Goal: Use online tool/utility: Utilize a website feature to perform a specific function

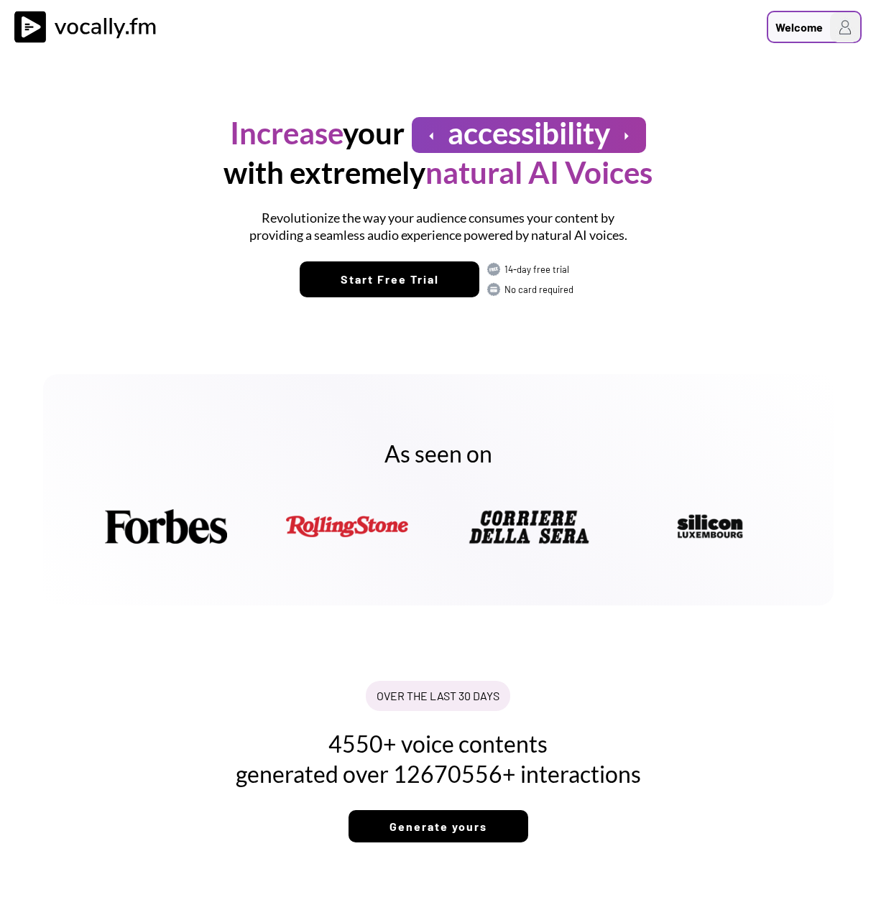
click at [703, 22] on div "Welcome" at bounding box center [798, 27] width 47 height 17
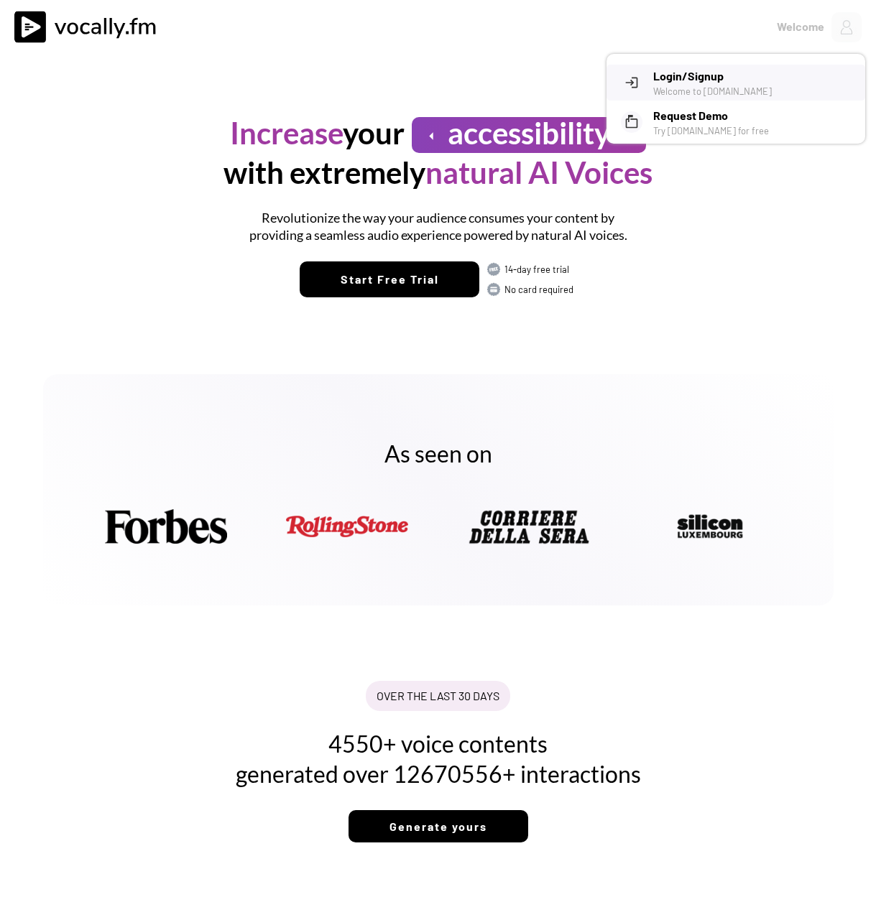
click at [703, 80] on h3 "Login/Signup" at bounding box center [753, 76] width 201 height 17
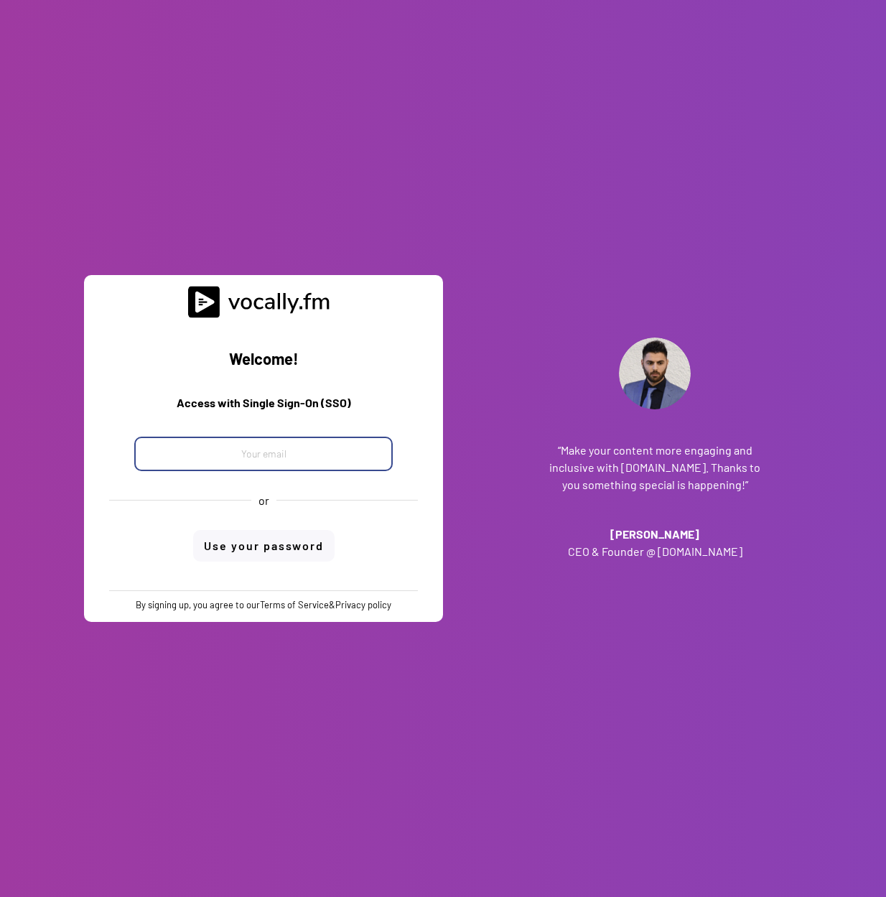
click at [308, 451] on input "email" at bounding box center [263, 454] width 259 height 34
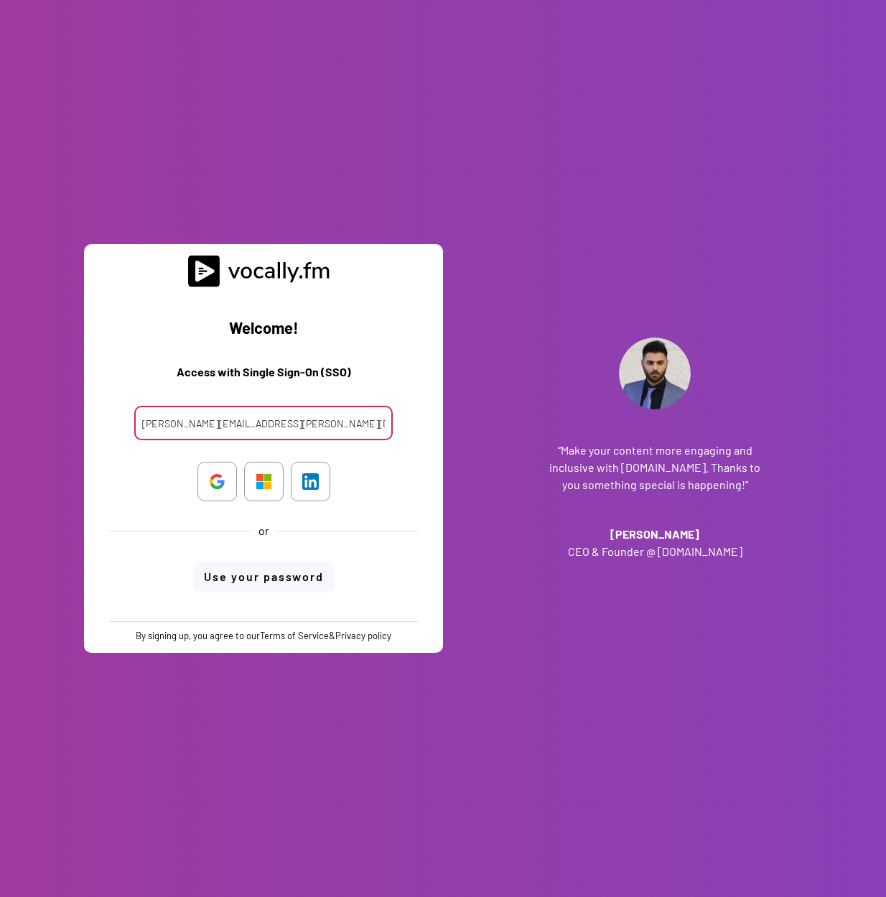
type input "[PERSON_NAME][EMAIL_ADDRESS][PERSON_NAME][DOMAIN_NAME]"
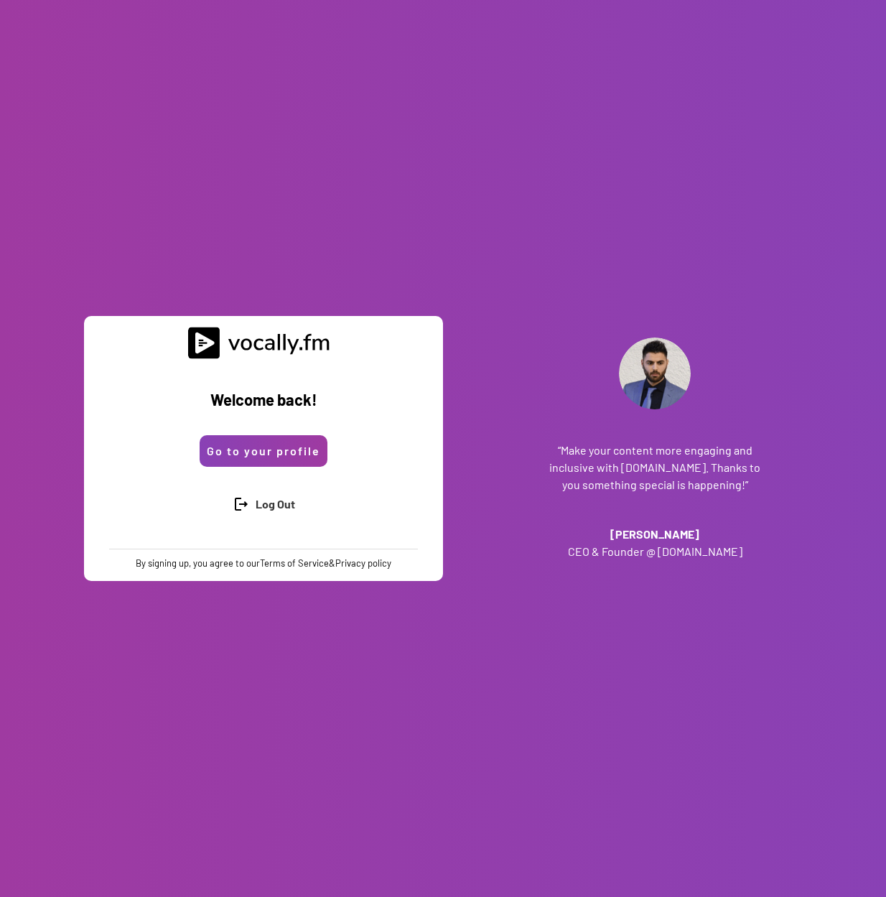
click at [268, 458] on button "Go to your profile" at bounding box center [264, 451] width 128 height 32
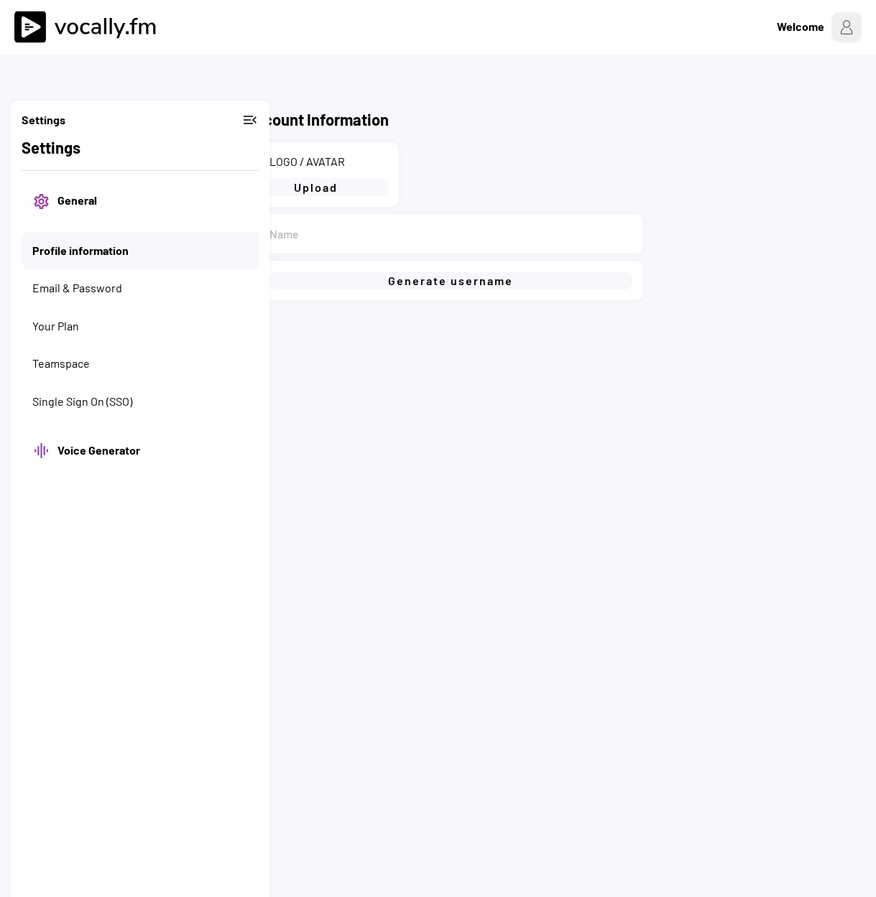
click at [88, 205] on button "General" at bounding box center [152, 201] width 190 height 16
click at [80, 199] on button "General" at bounding box center [152, 201] width 190 height 16
click at [422, 364] on div "Account Information image LOGO / AVATAR Upload person_outline verified_user Gen…" at bounding box center [438, 448] width 876 height 897
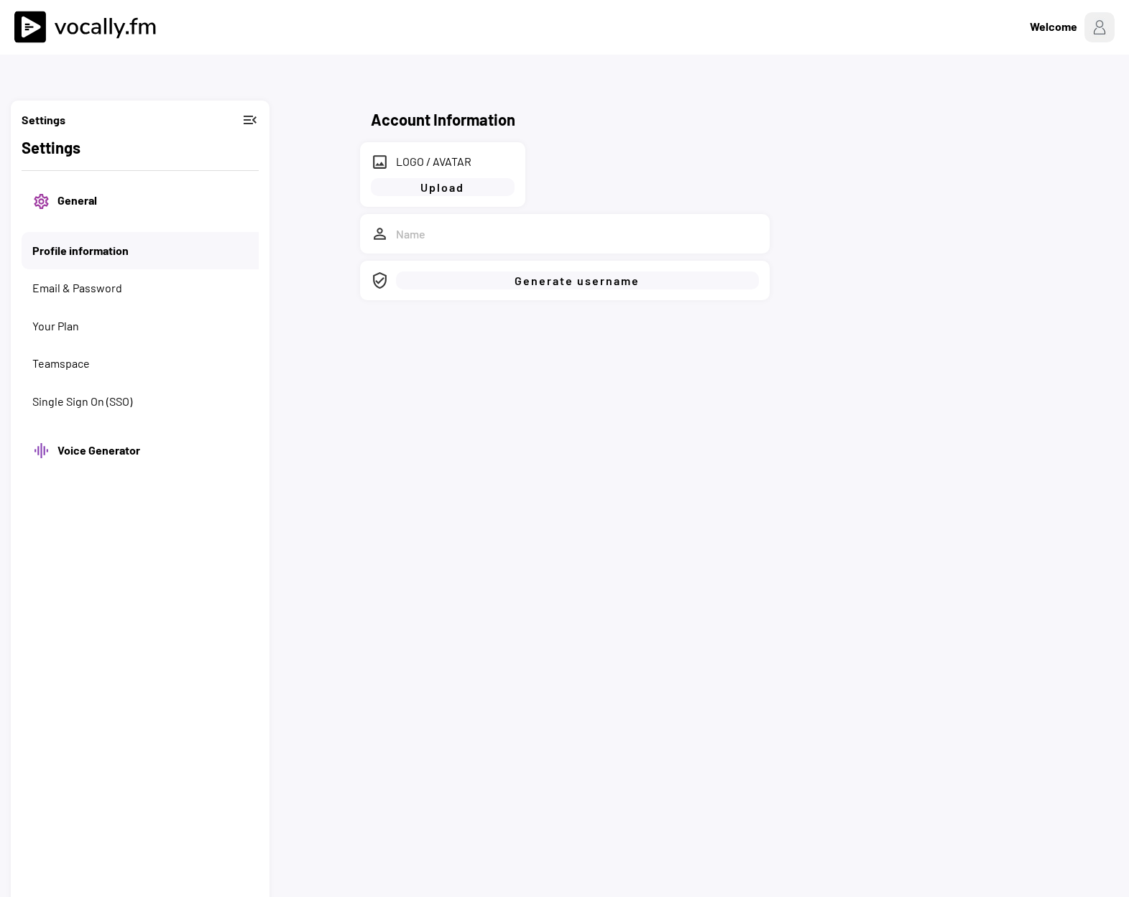
click at [72, 201] on button "General" at bounding box center [152, 201] width 190 height 16
click at [66, 401] on button "Single Sign On (SSO)" at bounding box center [145, 402] width 226 height 16
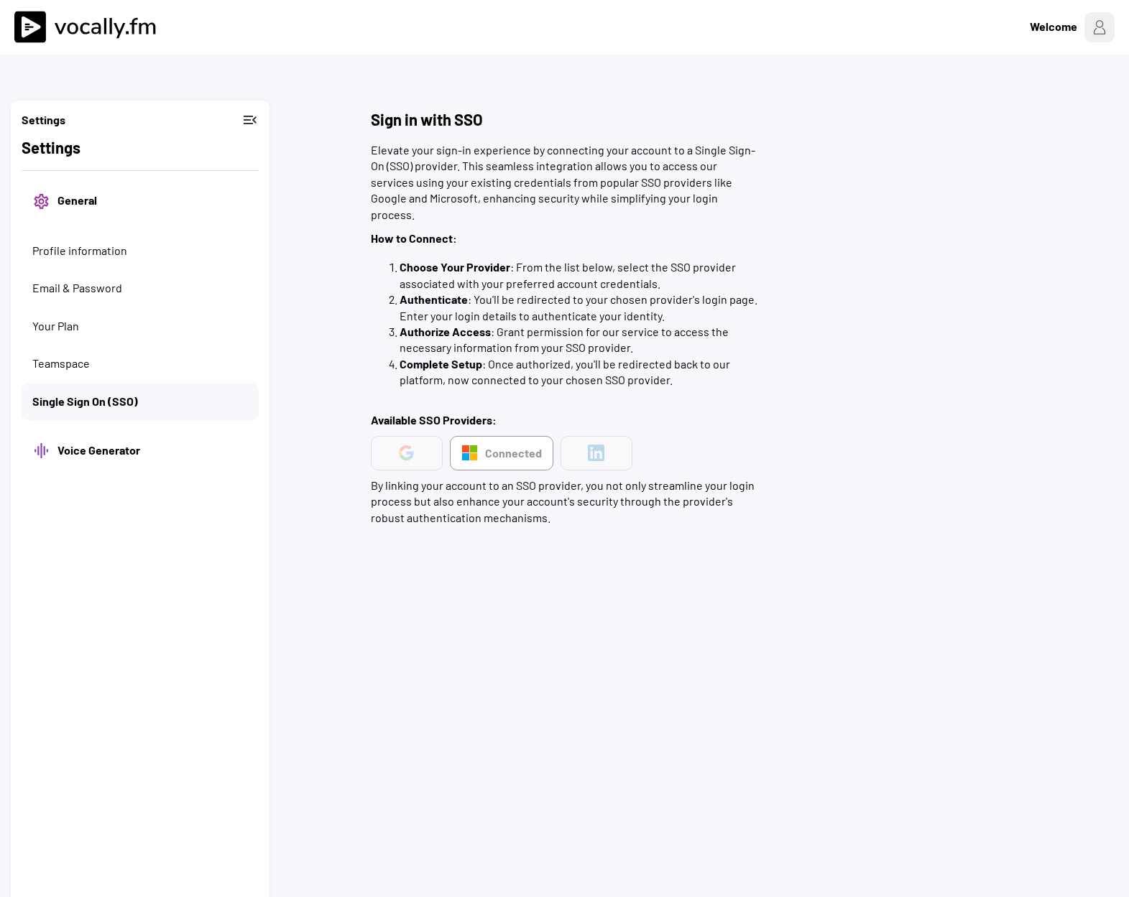
click at [68, 153] on h2 "Settings" at bounding box center [140, 148] width 237 height 24
click at [69, 200] on button "General" at bounding box center [152, 201] width 190 height 16
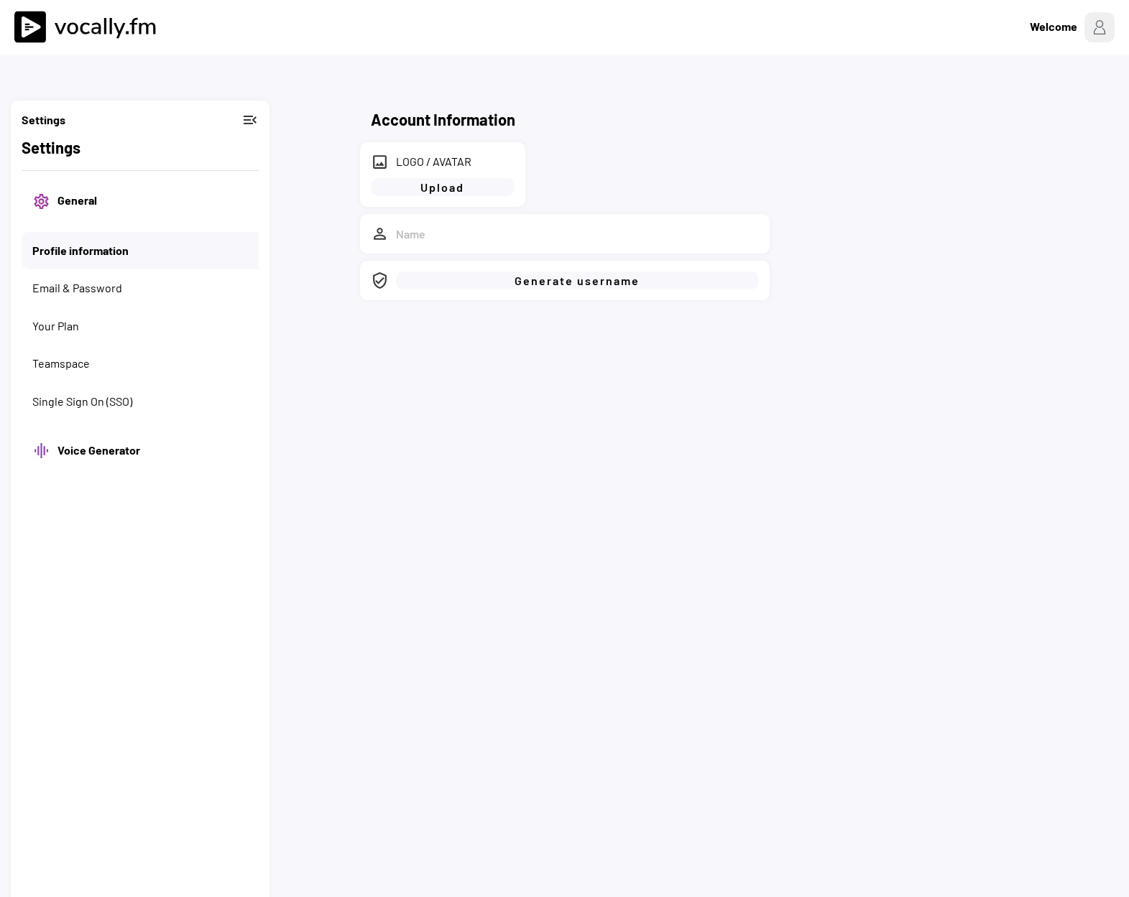
click at [252, 119] on button "menu_open" at bounding box center [249, 119] width 17 height 17
click at [35, 126] on div "menu" at bounding box center [29, 119] width 36 height 36
click at [875, 32] on div "Welcome" at bounding box center [1051, 27] width 47 height 17
click at [875, 85] on div "clara.ferrante@external.eni.com" at bounding box center [993, 100] width 169 height 65
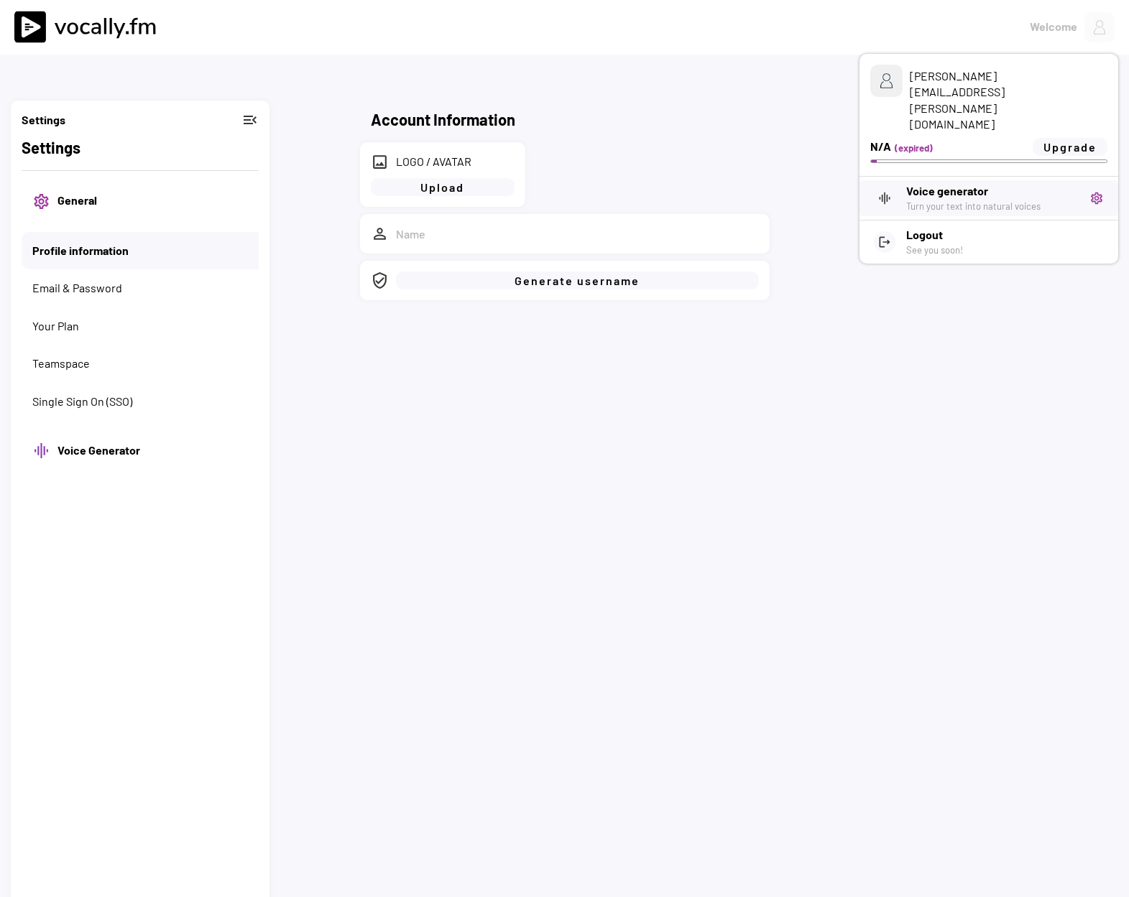
click at [875, 200] on div "Turn your text into natural voices" at bounding box center [992, 206] width 172 height 13
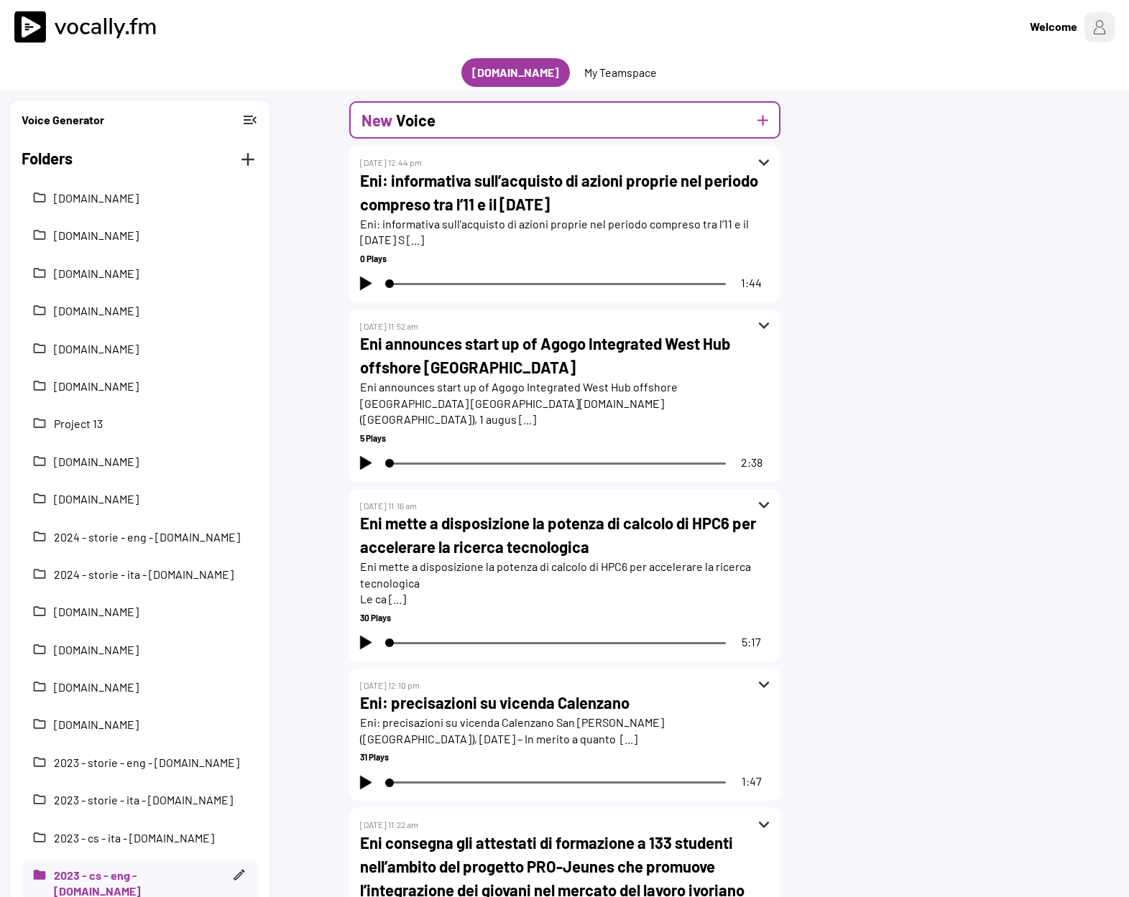
click at [419, 116] on h2 "Voice" at bounding box center [416, 120] width 40 height 24
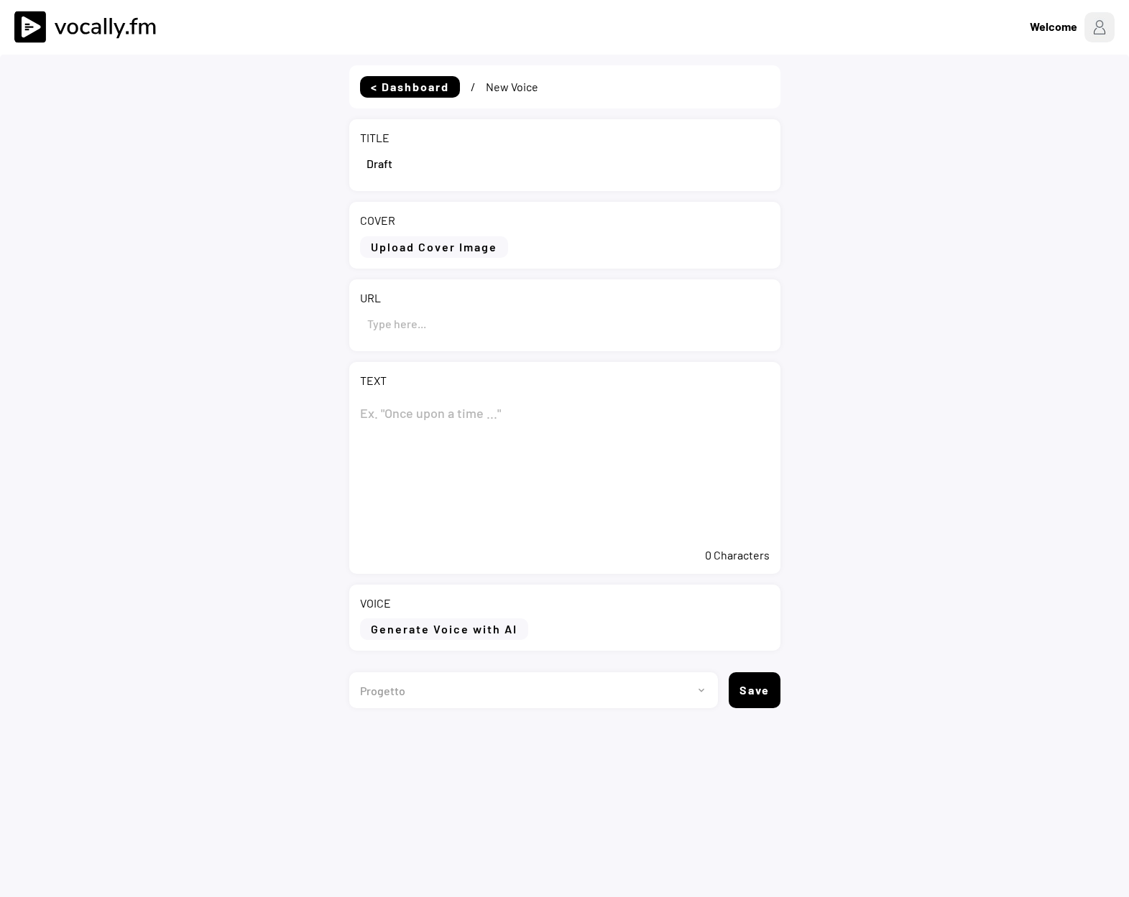
drag, startPoint x: 410, startPoint y: 168, endPoint x: 322, endPoint y: 166, distance: 88.4
click at [322, 166] on div "< Dashboard / New Voice TITLE COVER Upload Cover Image Clear Cover URL TEXT 0 C…" at bounding box center [564, 503] width 1129 height 897
paste input "Eni: report on the purchase of treasury shares during the period from [DATE] to…"
type input "Eni: report on the purchase of treasury shares during the period from [DATE] to…"
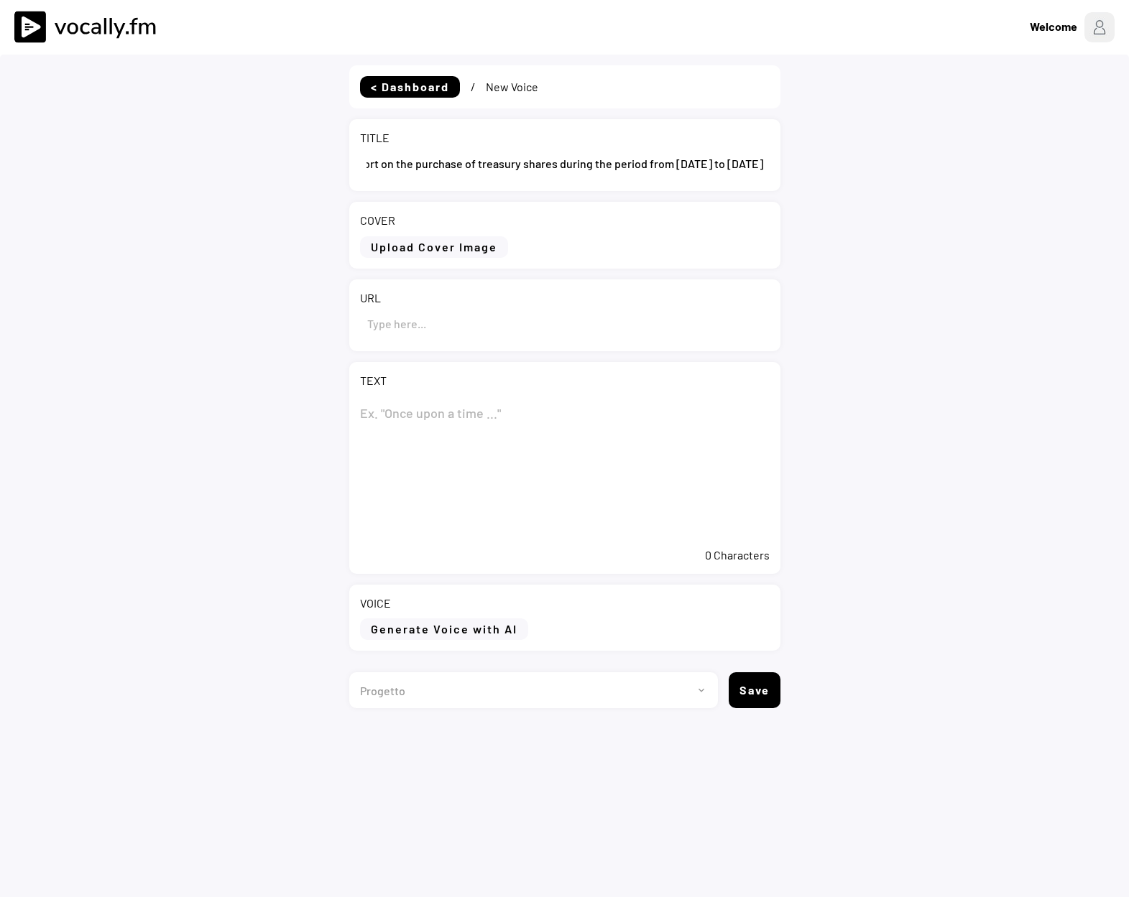
scroll to position [0, 0]
click at [396, 402] on textarea at bounding box center [564, 469] width 409 height 144
paste textarea "Eni: report on the purchase of treasury shares during the period from 11 to 14 …"
type textarea "Eni: report on the purchase of treasury shares during the period from 11 to 14 …"
click at [383, 319] on input "input" at bounding box center [564, 323] width 409 height 34
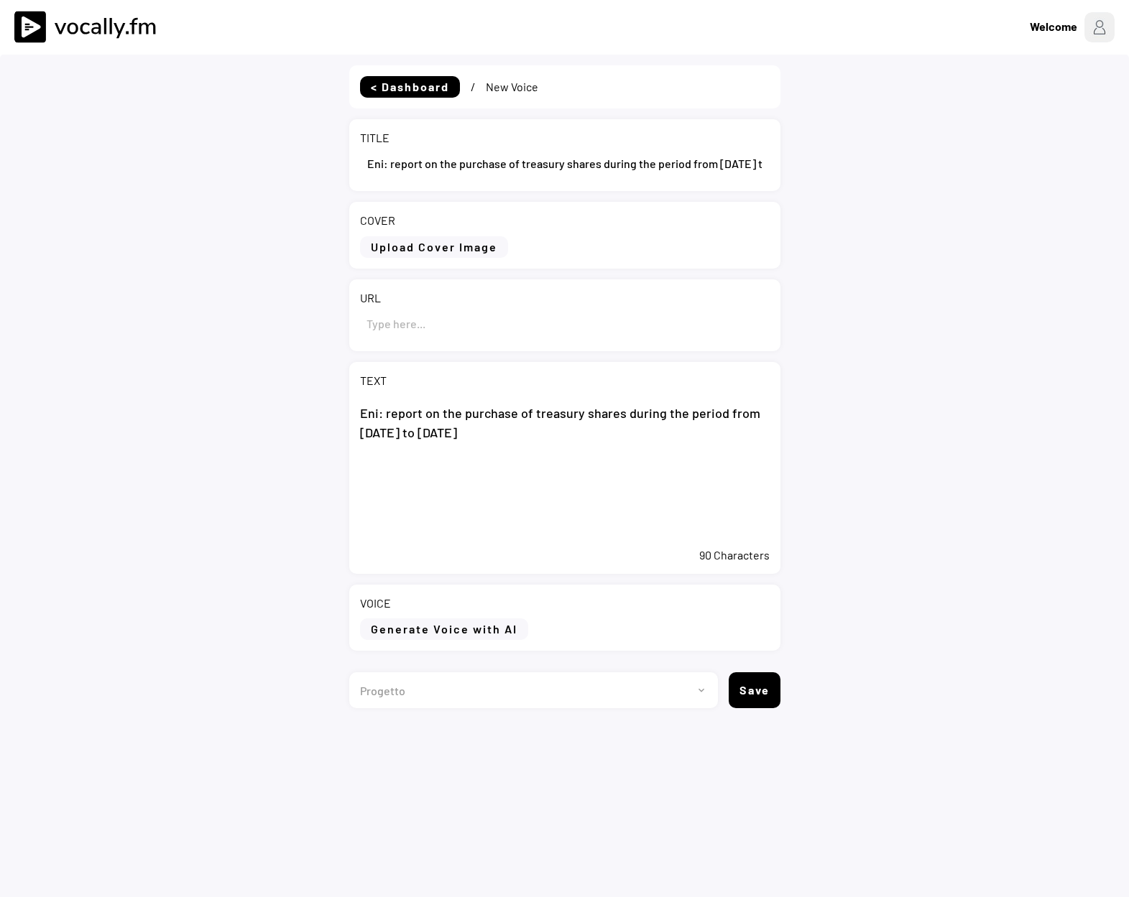
paste input "https://www.eni.com/en-IT/media/press-release/2025/08/eni-report-purchase-treas…"
drag, startPoint x: 472, startPoint y: 328, endPoint x: 194, endPoint y: 328, distance: 278.0
click at [194, 328] on div "< Dashboard / New Voice TITLE COVER Upload Cover Image Clear Cover URL TEXT Eni…" at bounding box center [564, 503] width 1129 height 897
type input "https://www.eni.com/en-IT/media/press-release/2025/08/eni-report-purchase-treas…"
click at [483, 435] on textarea "Eni: report on the purchase of treasury shares during the period from 11 to 14 …" at bounding box center [564, 469] width 409 height 144
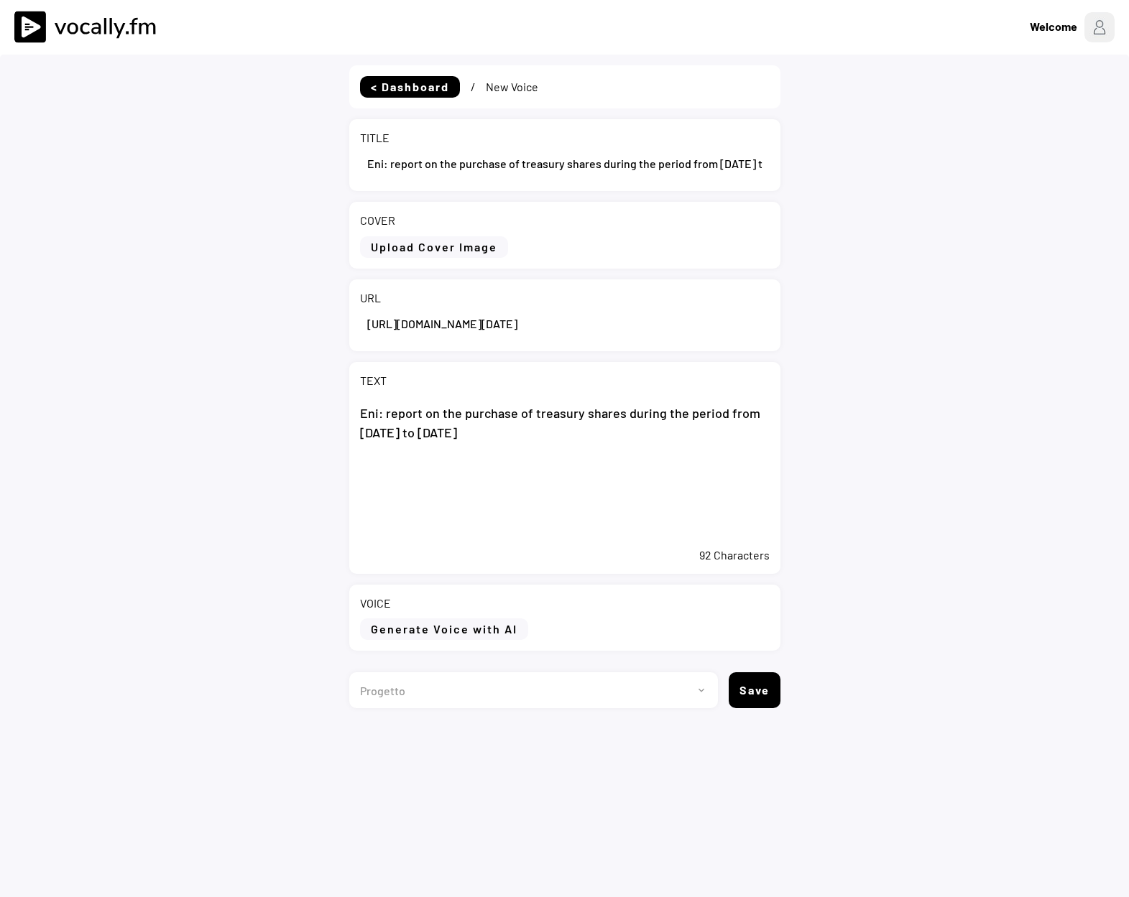
click at [425, 468] on textarea "Eni: report on the purchase of treasury shares during the period from 11 to 14 …" at bounding box center [564, 469] width 409 height 144
paste textarea "San Donato Milanese (Milan), 20 August 2025 – During the period from 11 to 14 A…"
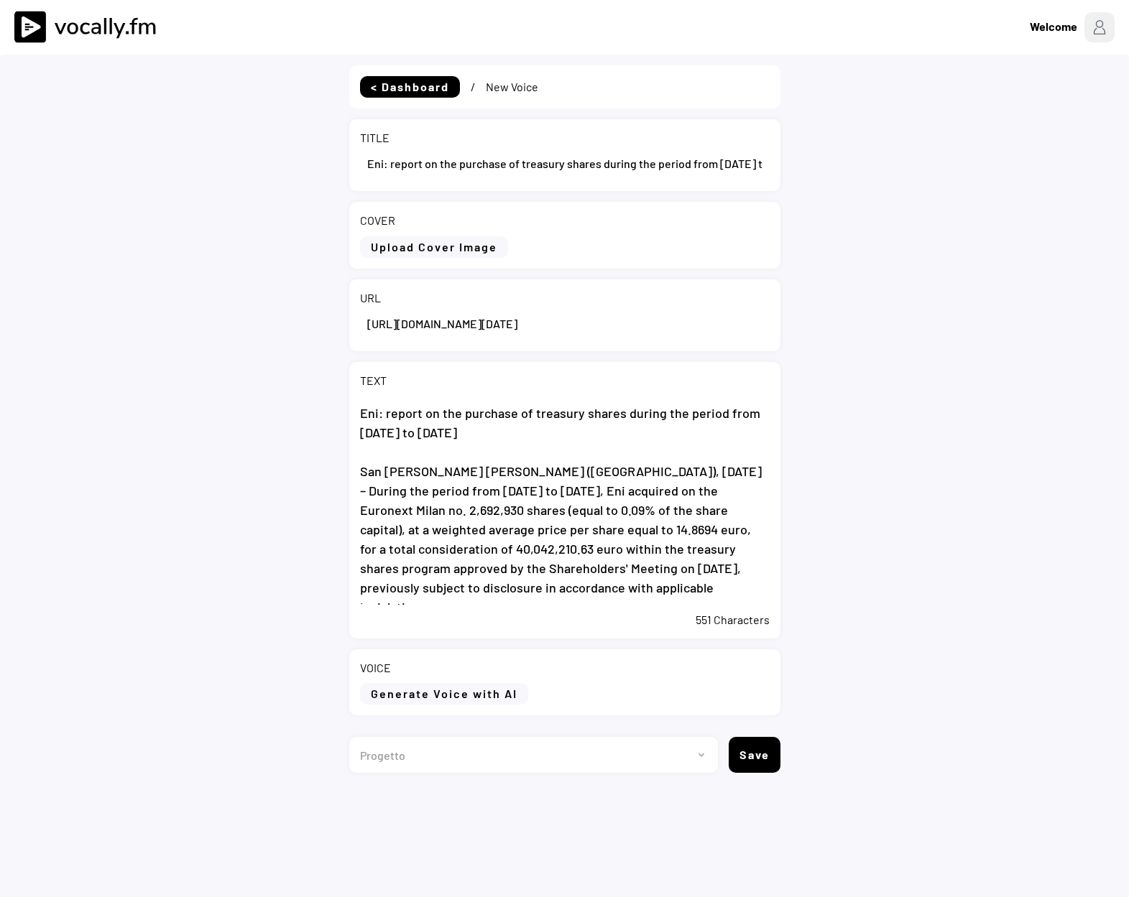
click at [620, 589] on textarea "Eni: report on the purchase of treasury shares during the period from 11 to 14 …" at bounding box center [564, 501] width 409 height 208
paste textarea "From the start on 20 May 2025 of the buyback program, Eni acquired no. 45,107,0…"
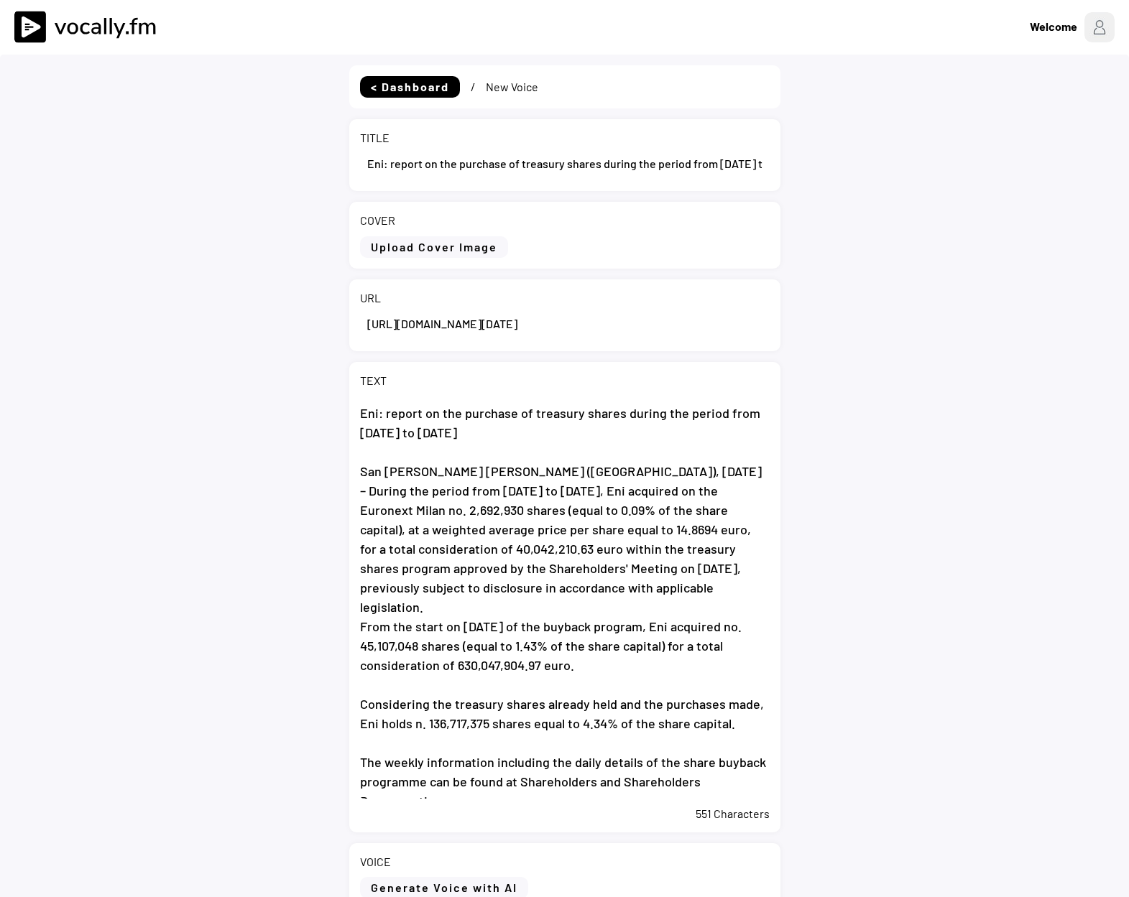
click at [619, 589] on textarea "Eni: report on the purchase of treasury shares during the period from 11 to 14 …" at bounding box center [564, 598] width 409 height 402
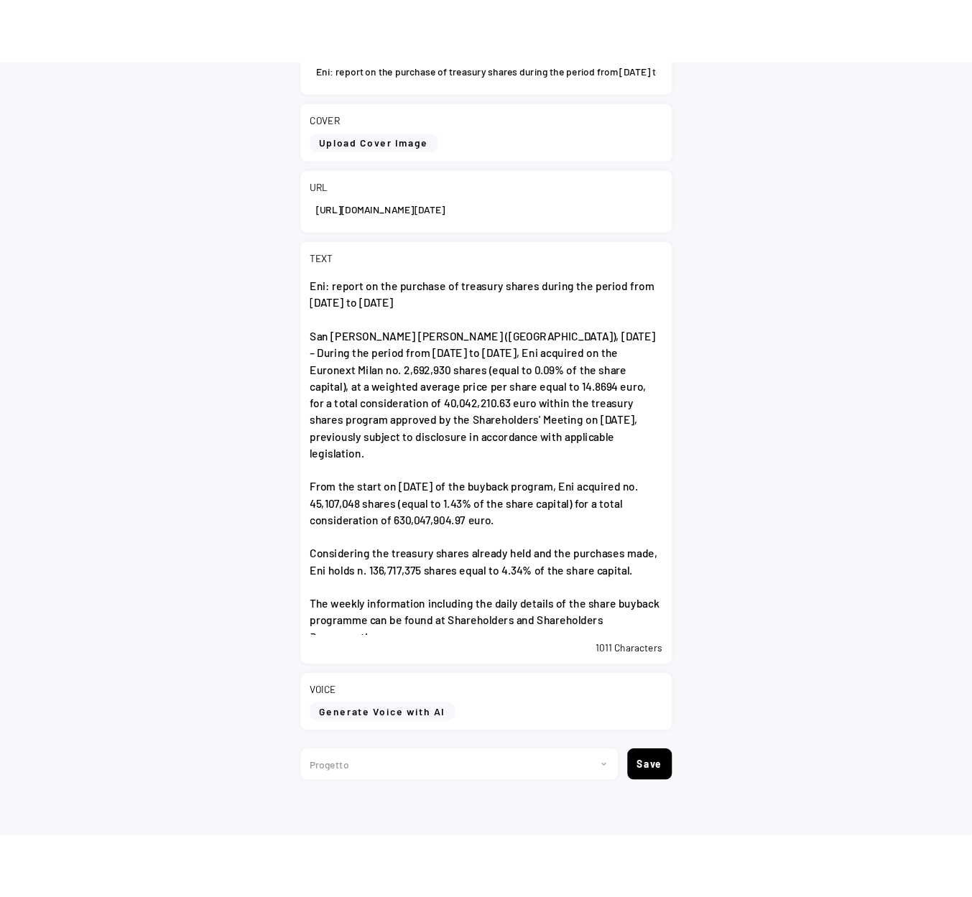
scroll to position [154, 0]
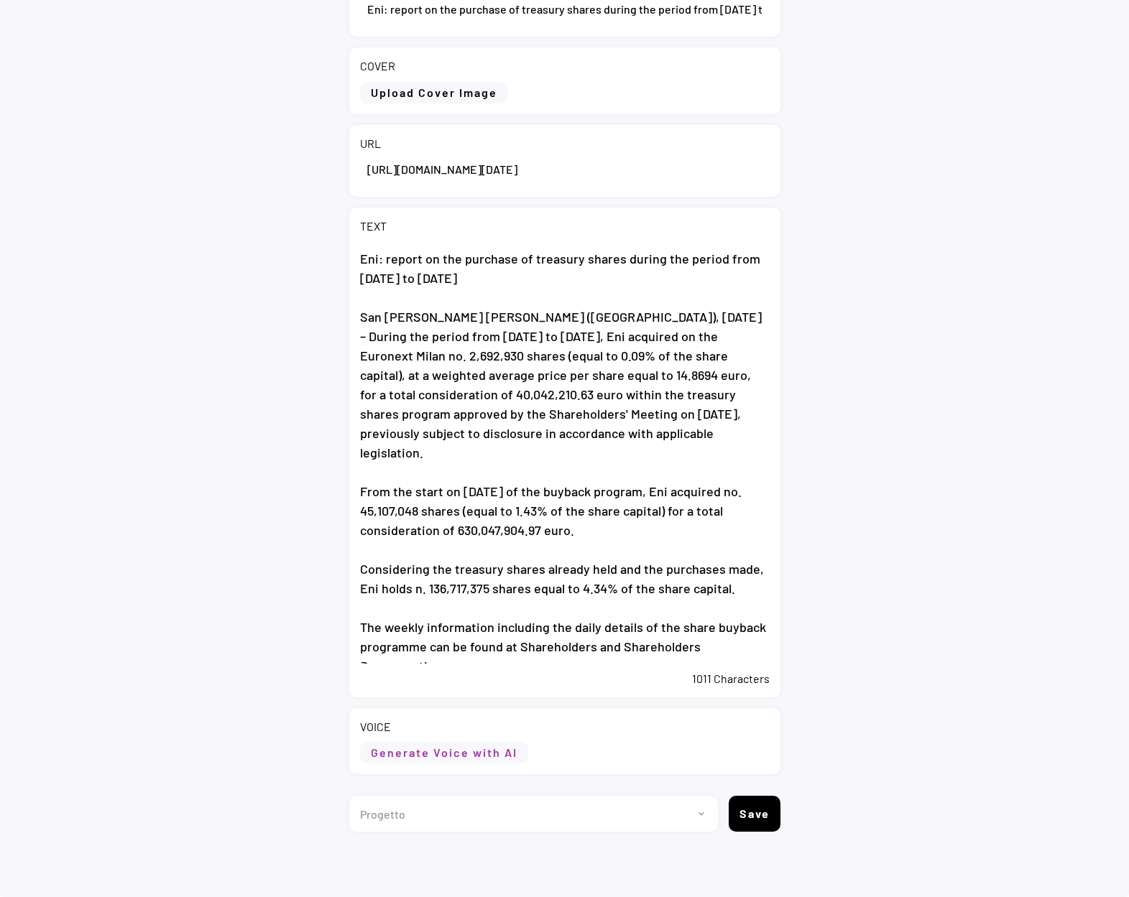
type textarea "Eni: report on the purchase of treasury shares during the period from 11 to 14 …"
click at [455, 756] on button "Generate Voice with AI" at bounding box center [444, 753] width 168 height 22
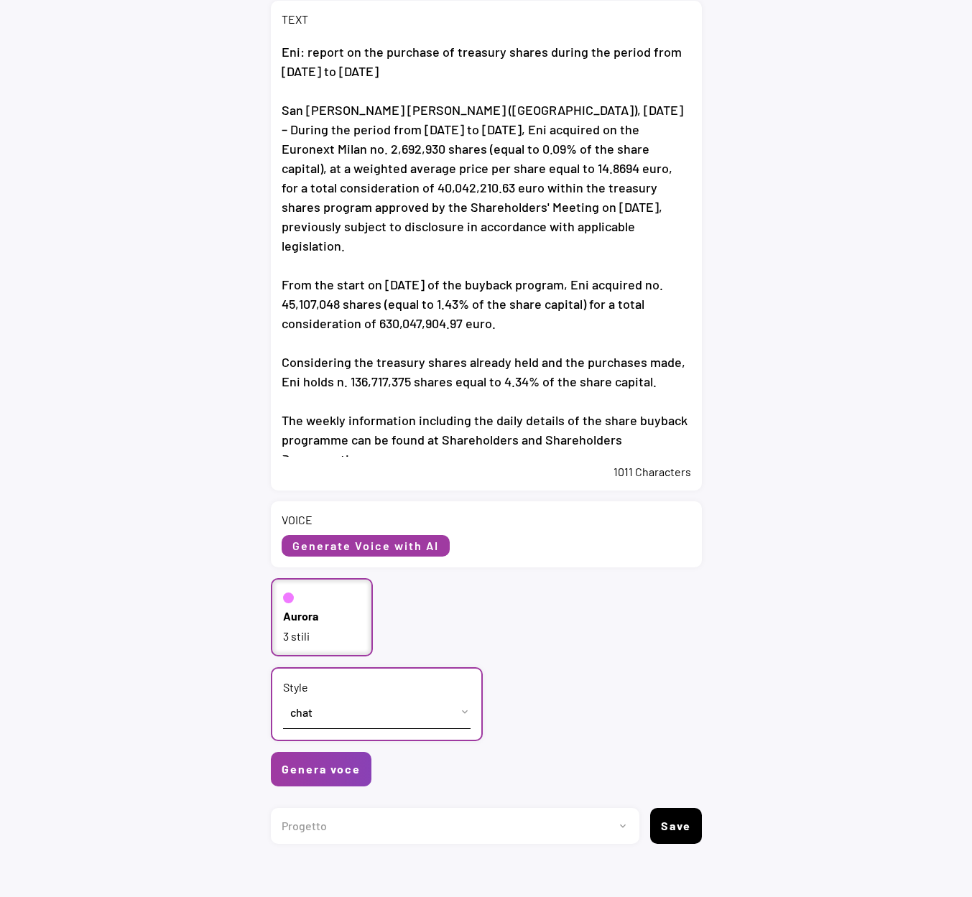
scroll to position [374, 0]
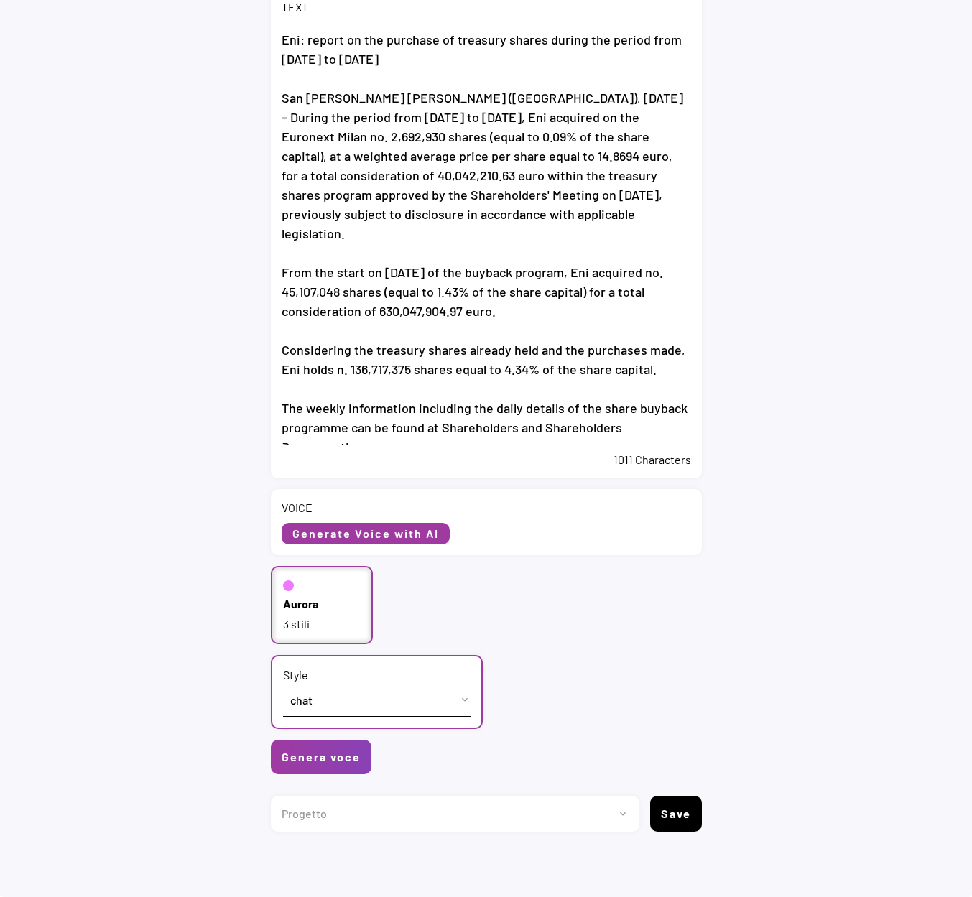
click at [302, 598] on div "Aurora" at bounding box center [300, 604] width 35 height 16
select select ""PLACEHOLDER_1427118222253""
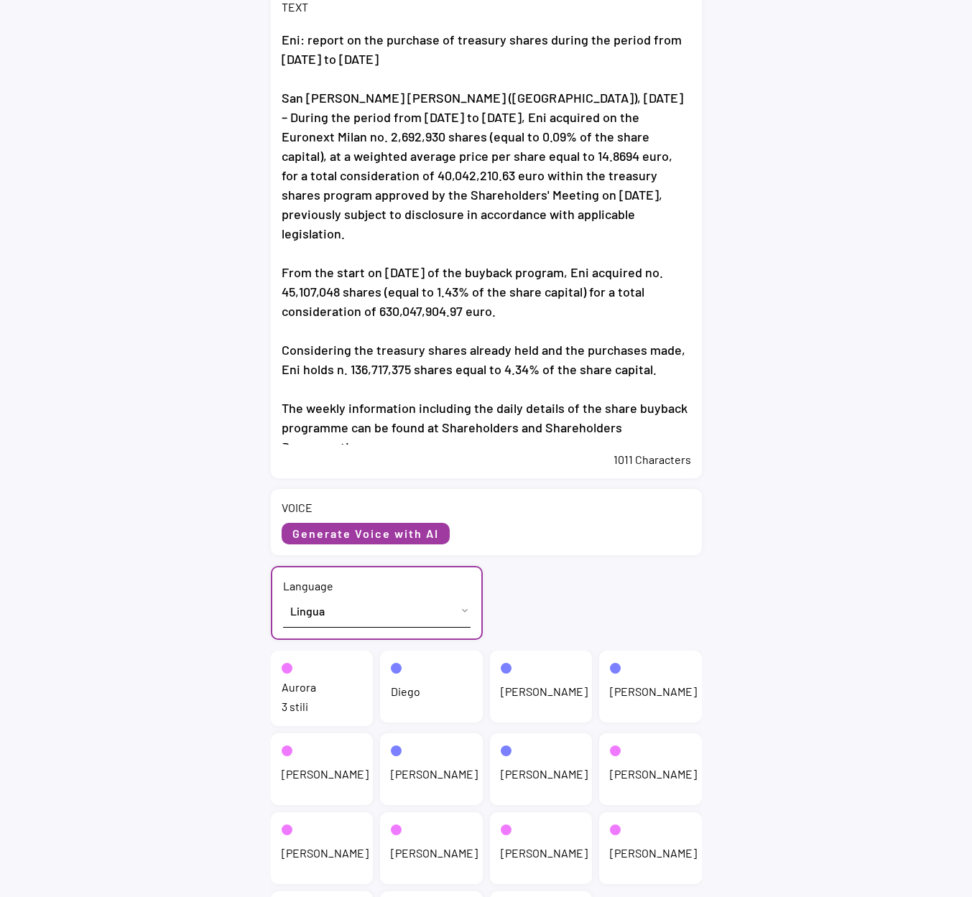
click at [343, 615] on select "Lingua English (US) French (France) Italian (Italy)" at bounding box center [376, 611] width 187 height 32
select select ""English (US)""
click at [283, 595] on select "Lingua English (US) French (France) Italian (Italy)" at bounding box center [376, 611] width 187 height 32
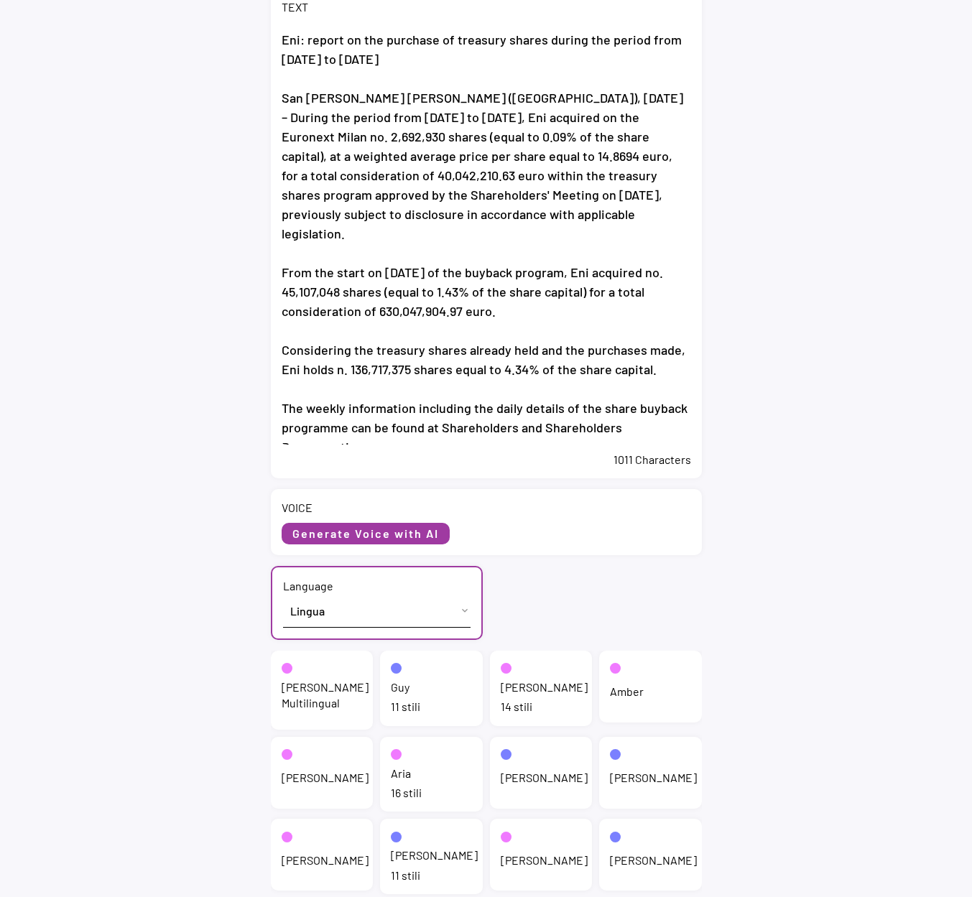
click at [509, 695] on div "Jenny" at bounding box center [544, 688] width 87 height 16
select select ""chat""
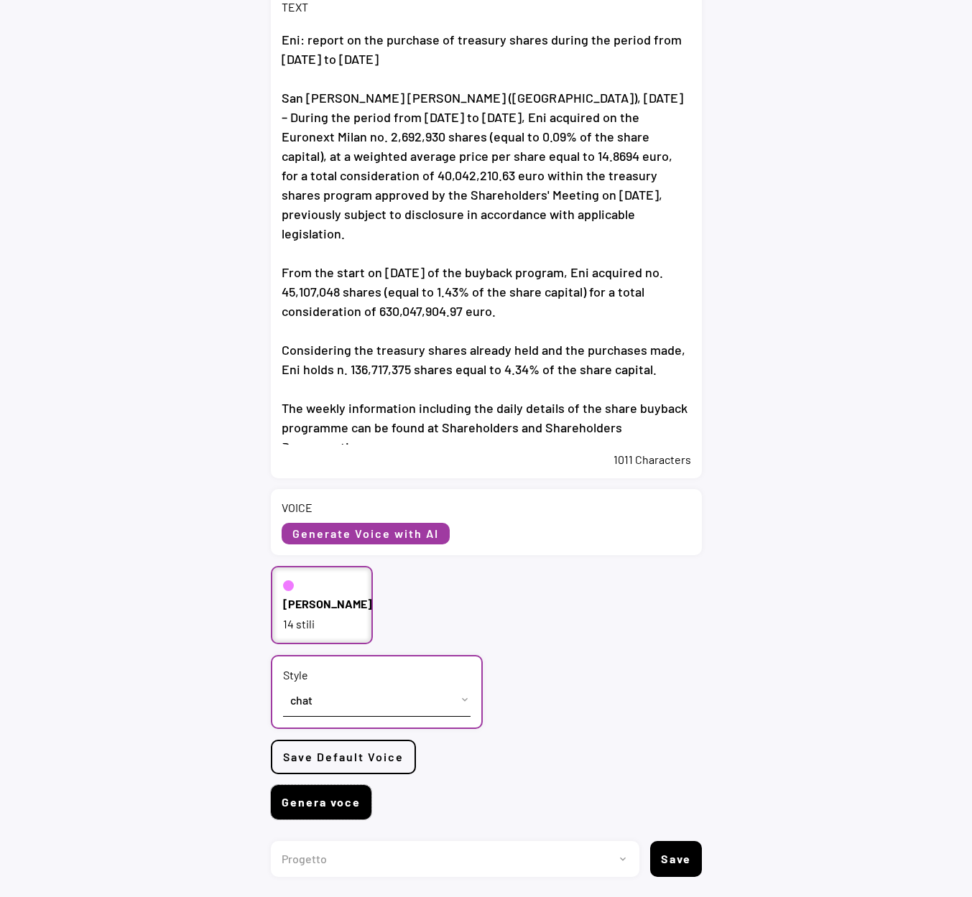
click at [315, 803] on button "Genera voce" at bounding box center [321, 802] width 101 height 34
click at [305, 806] on button "Genera voce" at bounding box center [321, 802] width 101 height 34
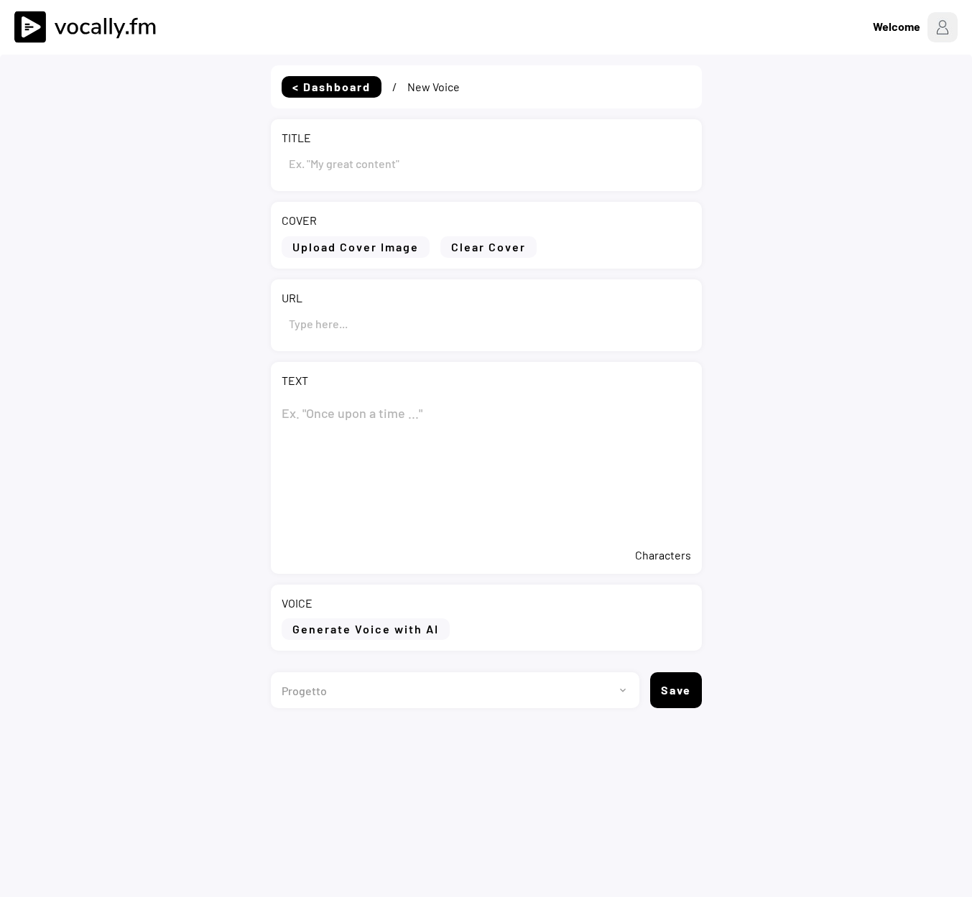
type input "Eni: report on the purchase of treasury shares during the period from [DATE] to…"
type input "[URL][DOMAIN_NAME][DATE]"
type textarea "Eni: report on the purchase of treasury shares during the period from [DATE] to…"
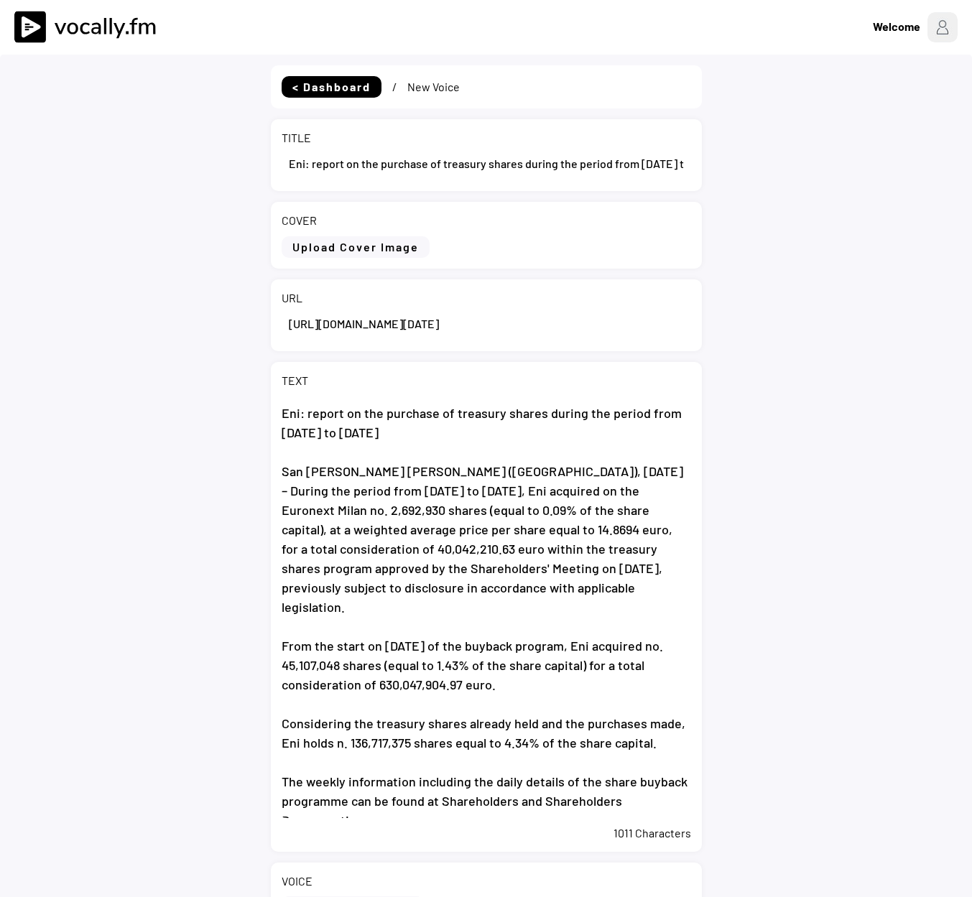
select select ""PLACEHOLDER_1427118222253""
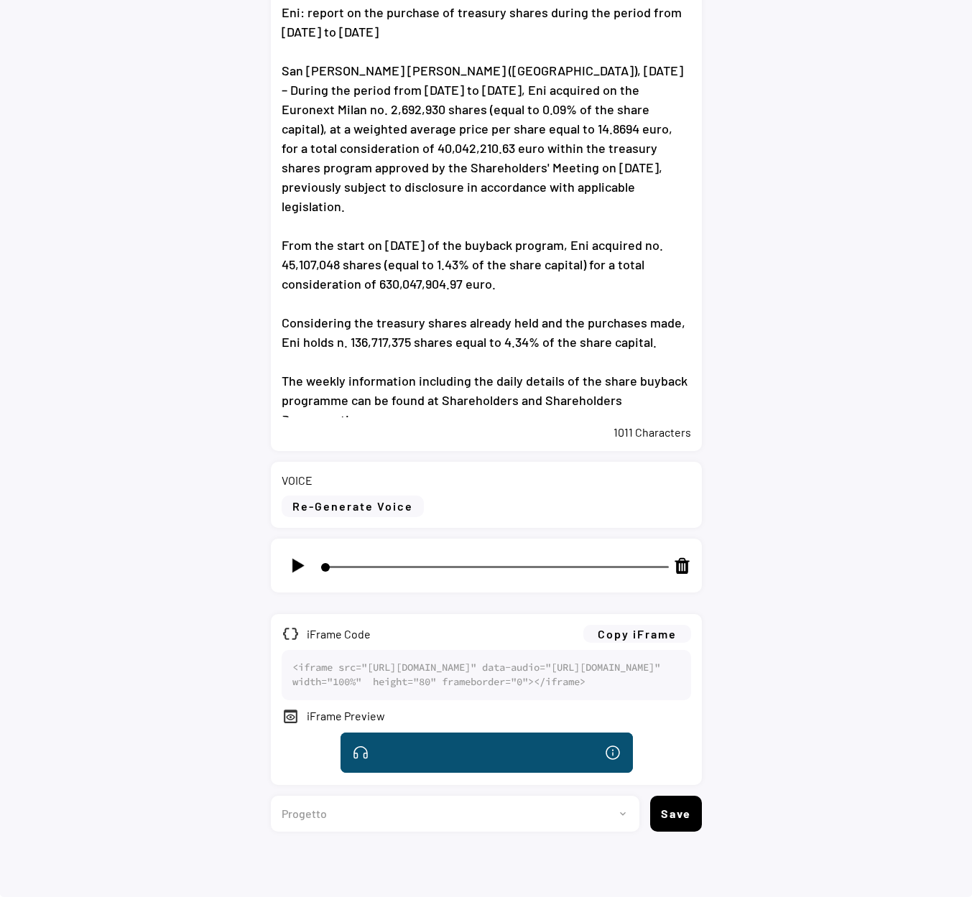
scroll to position [457, 0]
click at [298, 557] on img at bounding box center [298, 566] width 18 height 18
click at [644, 625] on button "Copy iFrame" at bounding box center [637, 634] width 108 height 18
click at [297, 557] on img at bounding box center [298, 566] width 18 height 18
type input "7"
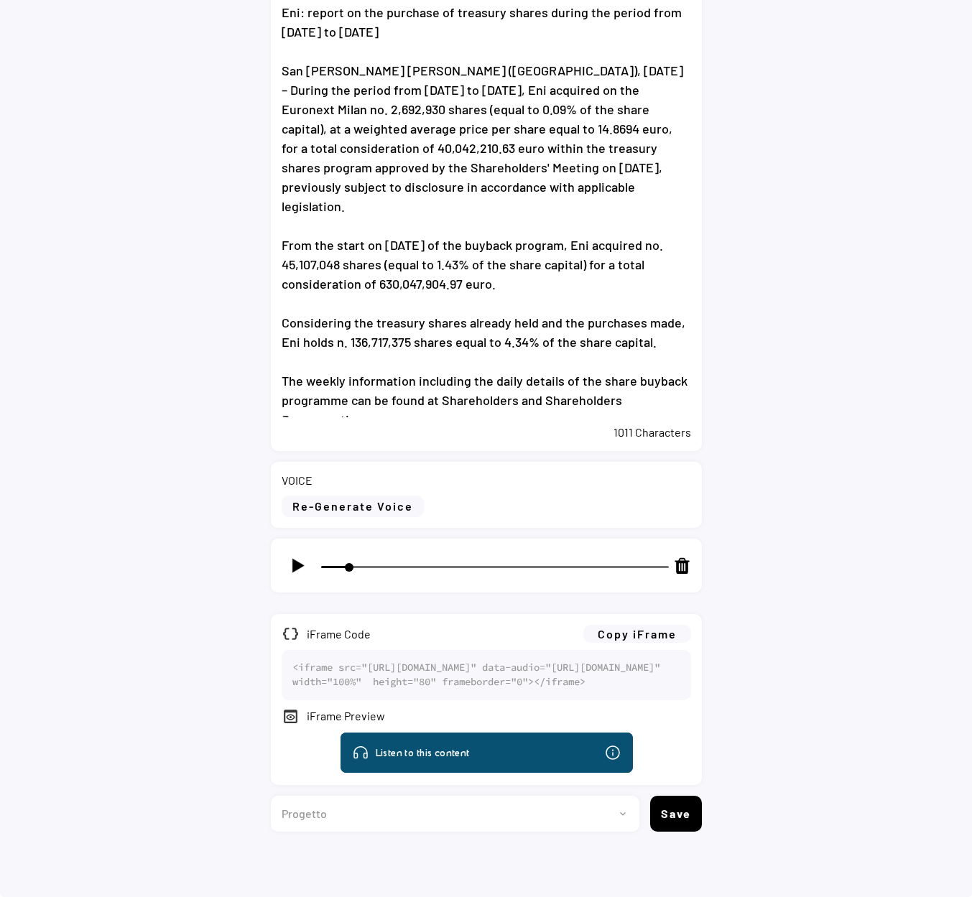
click at [843, 272] on div "< Dashboard / New Voice TITLE COVER Upload Cover Image Clear Cover URL TEXT 101…" at bounding box center [486, 275] width 972 height 1243
click at [403, 818] on select "Progetto 2023 - cs - eng - eni.com 2023 - cs - ita - eni.com 2023 - storie - it…" at bounding box center [450, 814] width 358 height 36
select select ""1348695171700984260__LOOKUP__1735904392009x606523124540768300""
click at [271, 796] on select "Progetto 2023 - cs - eng - eni.com 2023 - cs - ita - eni.com 2023 - storie - it…" at bounding box center [450, 814] width 358 height 36
click at [672, 815] on button "Save" at bounding box center [676, 814] width 52 height 36
